Goal: Entertainment & Leisure: Browse casually

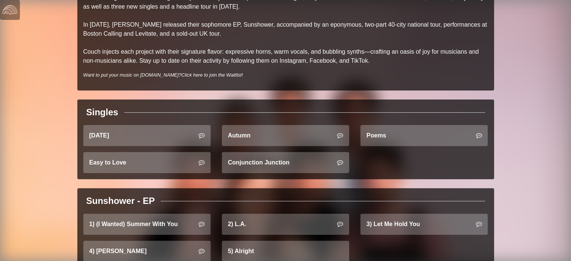
scroll to position [219, 0]
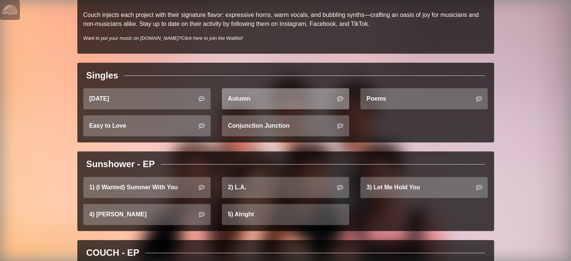
click at [285, 103] on link "Autumn" at bounding box center [285, 98] width 127 height 21
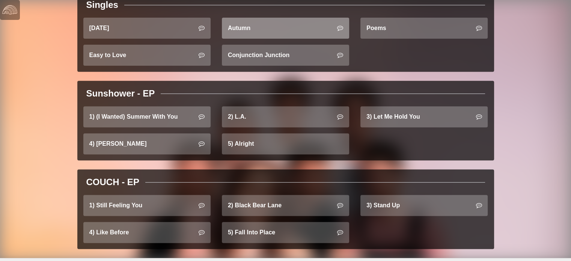
scroll to position [291, 0]
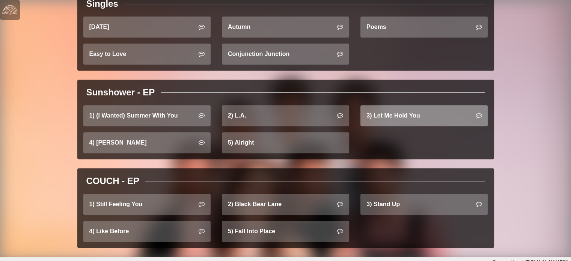
click at [403, 121] on link "3) Let Me Hold You" at bounding box center [424, 115] width 127 height 21
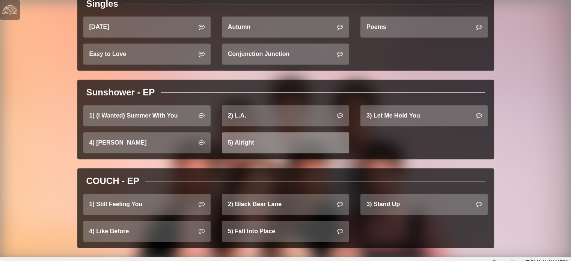
click at [313, 145] on link "5) Alright" at bounding box center [285, 142] width 127 height 21
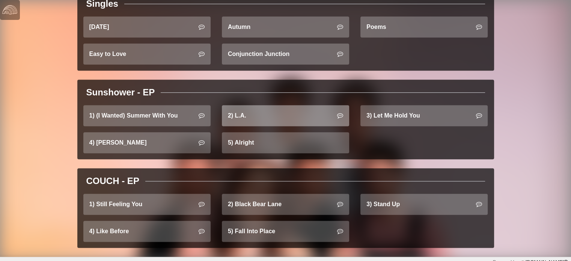
click at [280, 118] on link "2) L.A." at bounding box center [285, 115] width 127 height 21
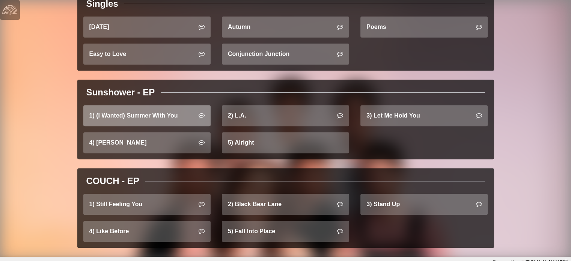
click at [167, 116] on link "1) (I Wanted) Summer With You" at bounding box center [146, 115] width 127 height 21
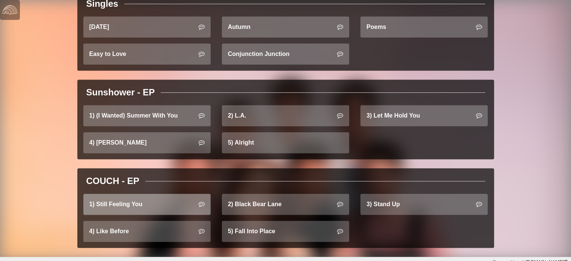
click at [155, 201] on link "1) Still Feeling You" at bounding box center [146, 204] width 127 height 21
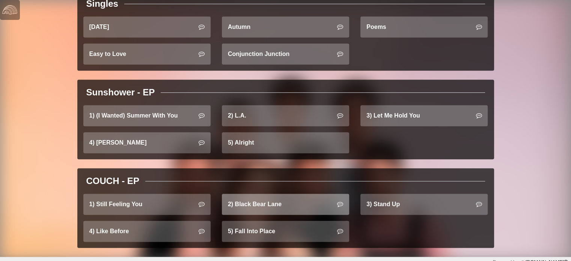
click at [248, 204] on link "2) Black Bear Lane" at bounding box center [285, 204] width 127 height 21
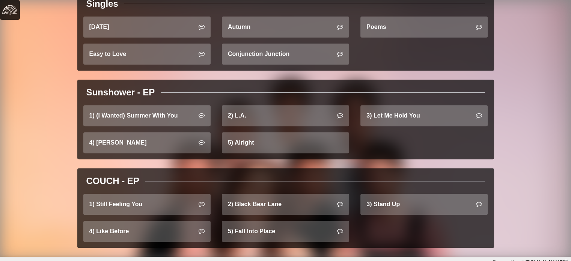
click at [14, 12] on img at bounding box center [9, 9] width 15 height 15
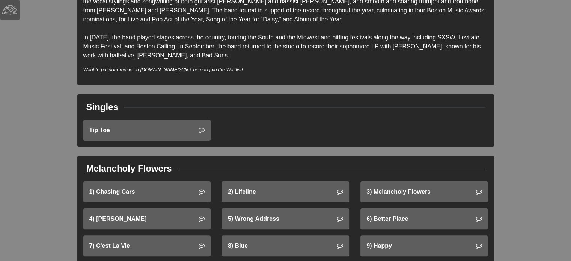
scroll to position [181, 0]
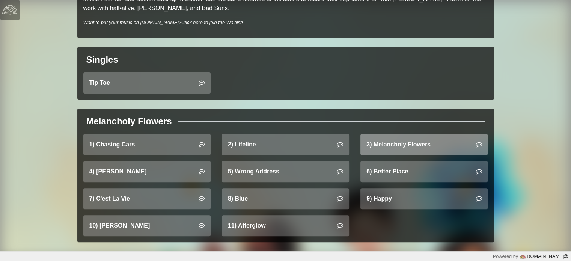
click at [373, 144] on link "3) Melancholy Flowers" at bounding box center [424, 144] width 127 height 21
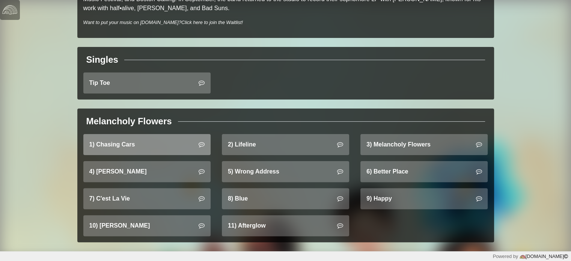
click at [160, 148] on link "1) Chasing Cars" at bounding box center [146, 144] width 127 height 21
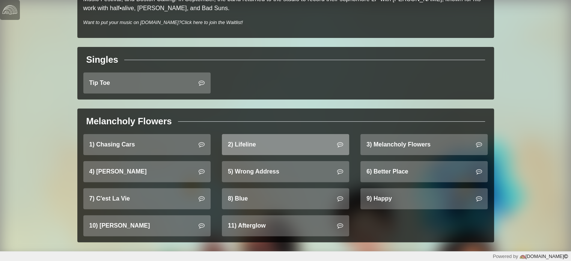
click at [261, 152] on link "2) Lifeline" at bounding box center [285, 144] width 127 height 21
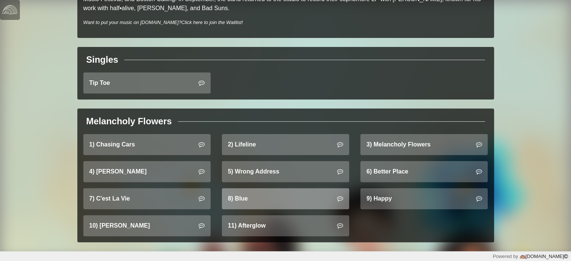
click at [272, 198] on link "8) Blue" at bounding box center [285, 198] width 127 height 21
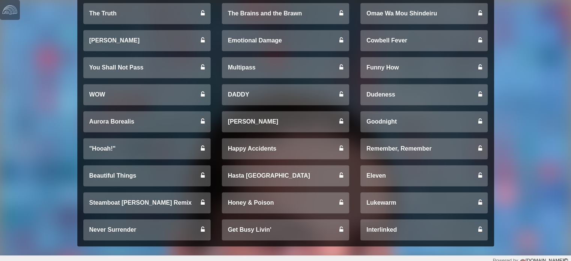
scroll to position [363, 0]
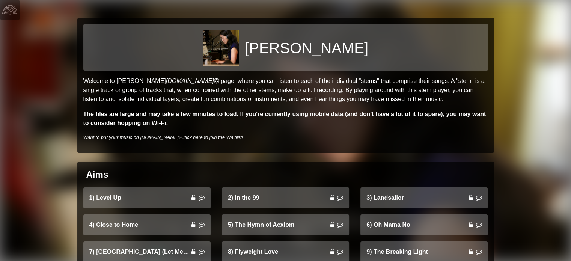
scroll to position [53, 0]
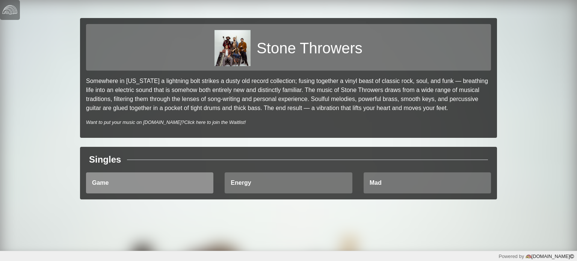
click at [161, 183] on link "Game" at bounding box center [149, 182] width 127 height 21
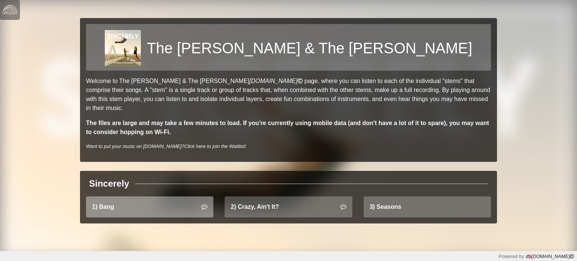
click at [154, 202] on link "1) Bang" at bounding box center [149, 206] width 127 height 21
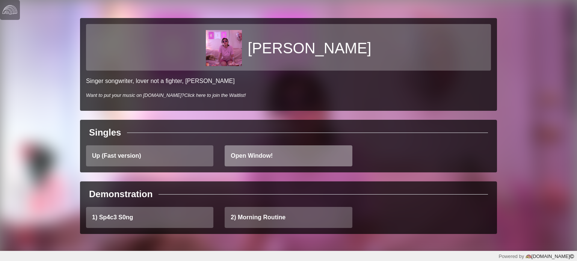
click at [259, 154] on link "Open Window!" at bounding box center [288, 155] width 127 height 21
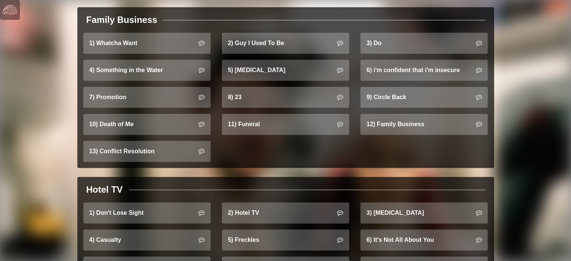
scroll to position [491, 0]
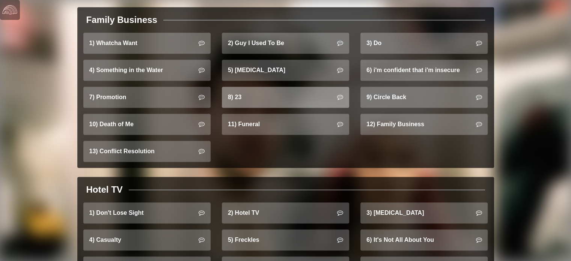
click at [303, 94] on link "8) 23" at bounding box center [285, 97] width 127 height 21
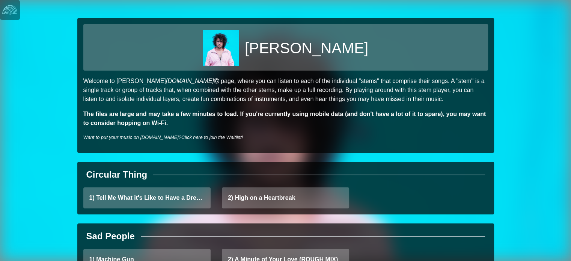
scroll to position [95, 0]
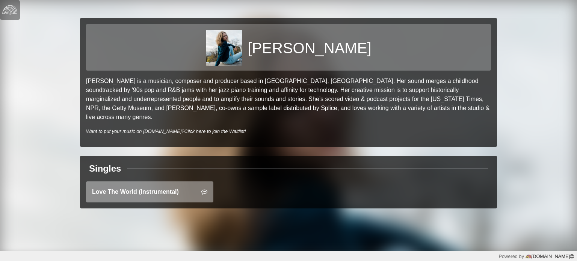
click at [155, 190] on link "Love The World (Instrumental)" at bounding box center [149, 191] width 127 height 21
